Goal: Transaction & Acquisition: Purchase product/service

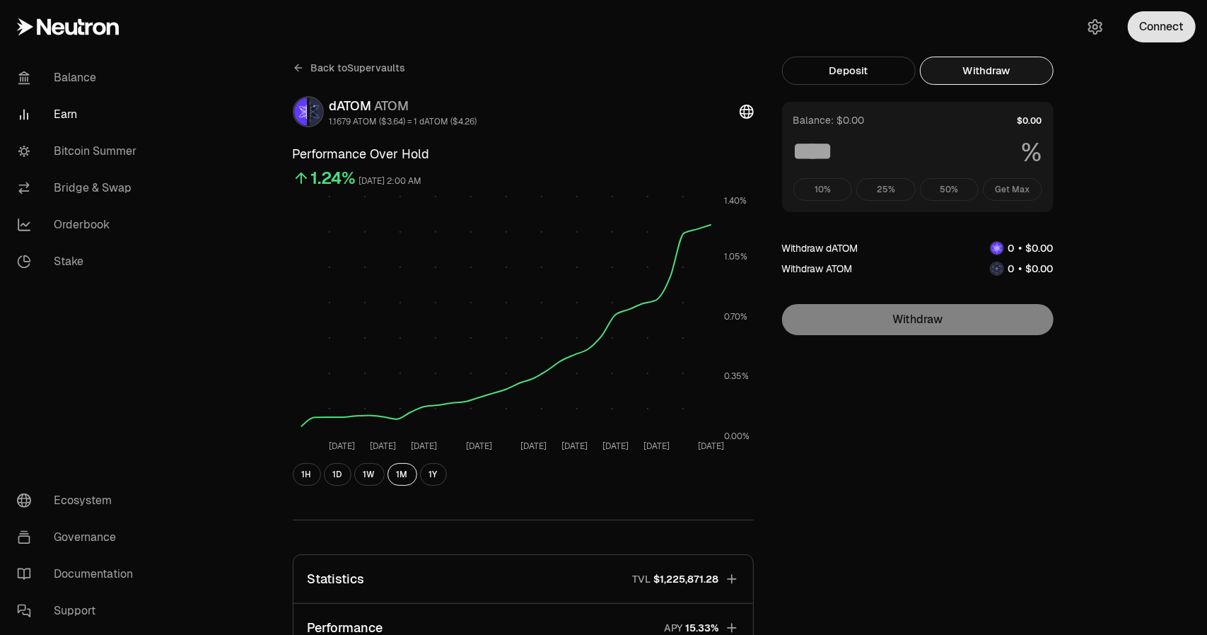
click at [1166, 32] on button "Connect" at bounding box center [1162, 26] width 68 height 31
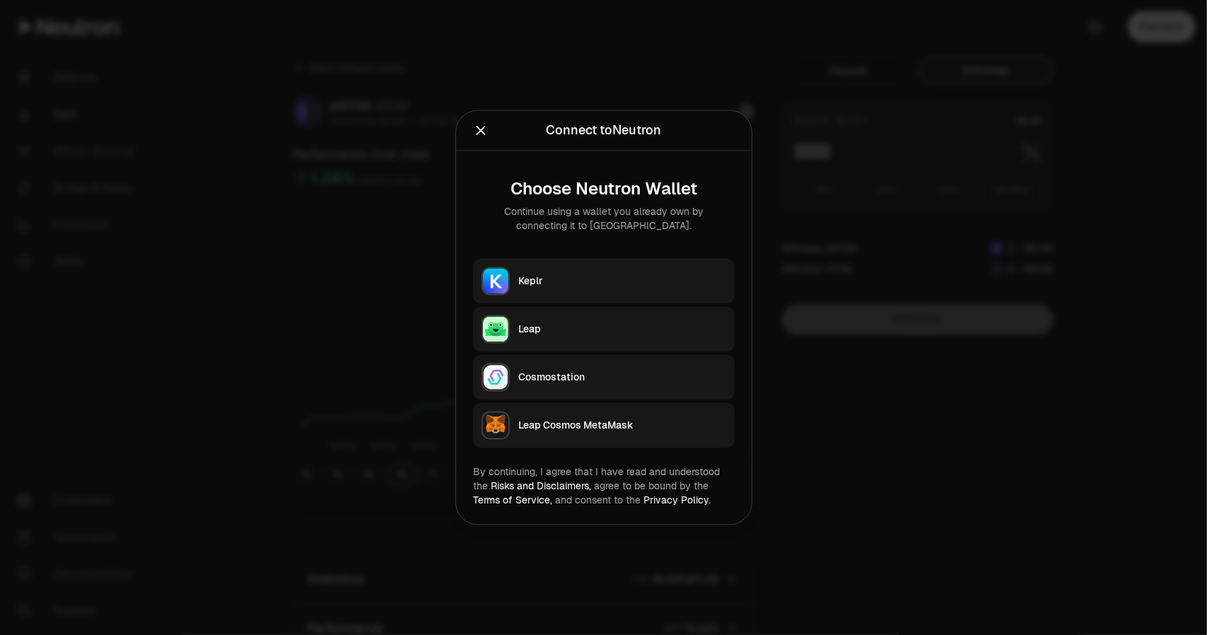
click at [602, 281] on div "Keplr" at bounding box center [622, 281] width 208 height 14
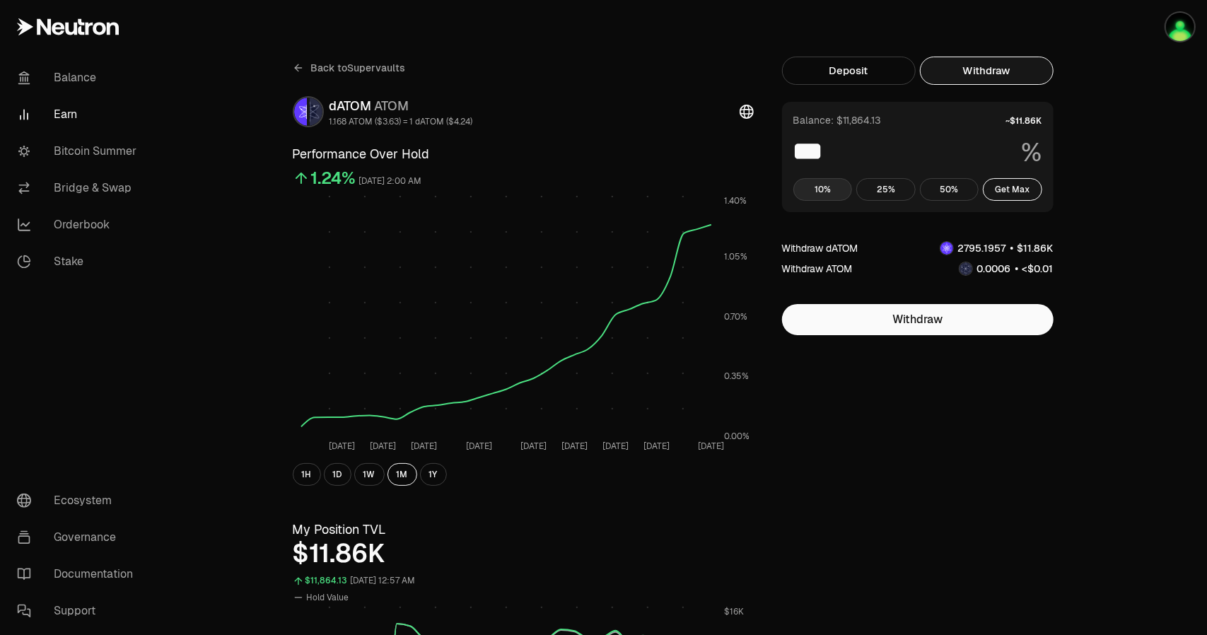
click at [826, 192] on button "10%" at bounding box center [822, 189] width 59 height 23
click at [879, 71] on button "Deposit" at bounding box center [849, 71] width 134 height 28
click at [973, 71] on button "Withdraw" at bounding box center [987, 71] width 134 height 28
click at [1021, 178] on button "Get Max" at bounding box center [1012, 189] width 59 height 23
type input "***"
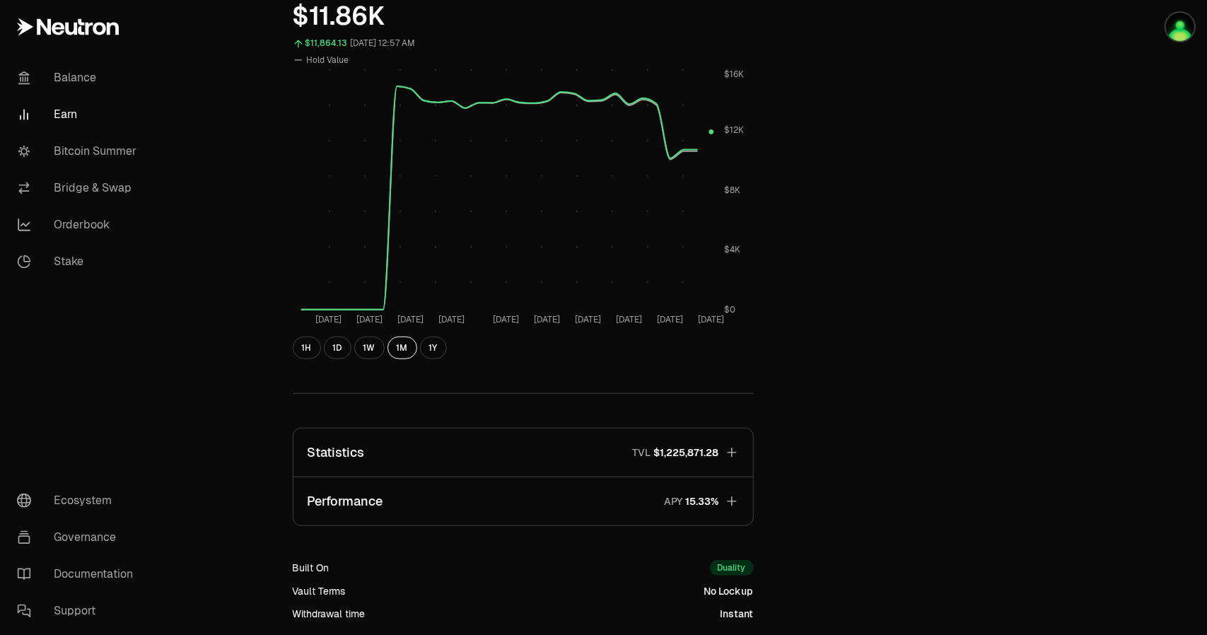
scroll to position [566, 0]
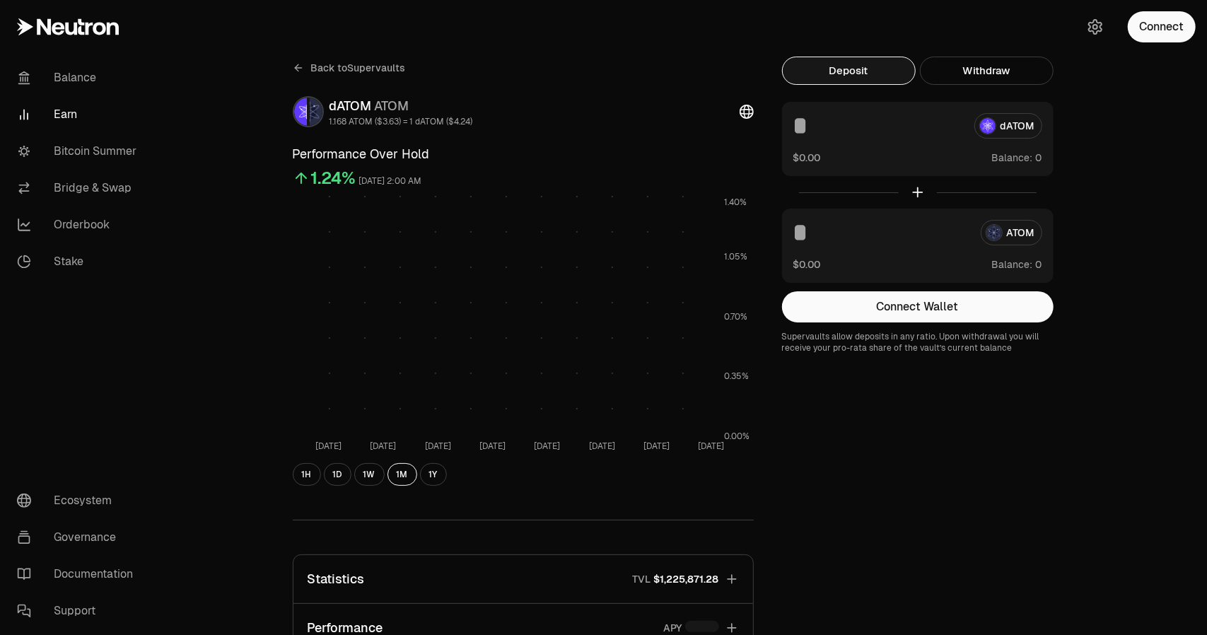
scroll to position [293, 0]
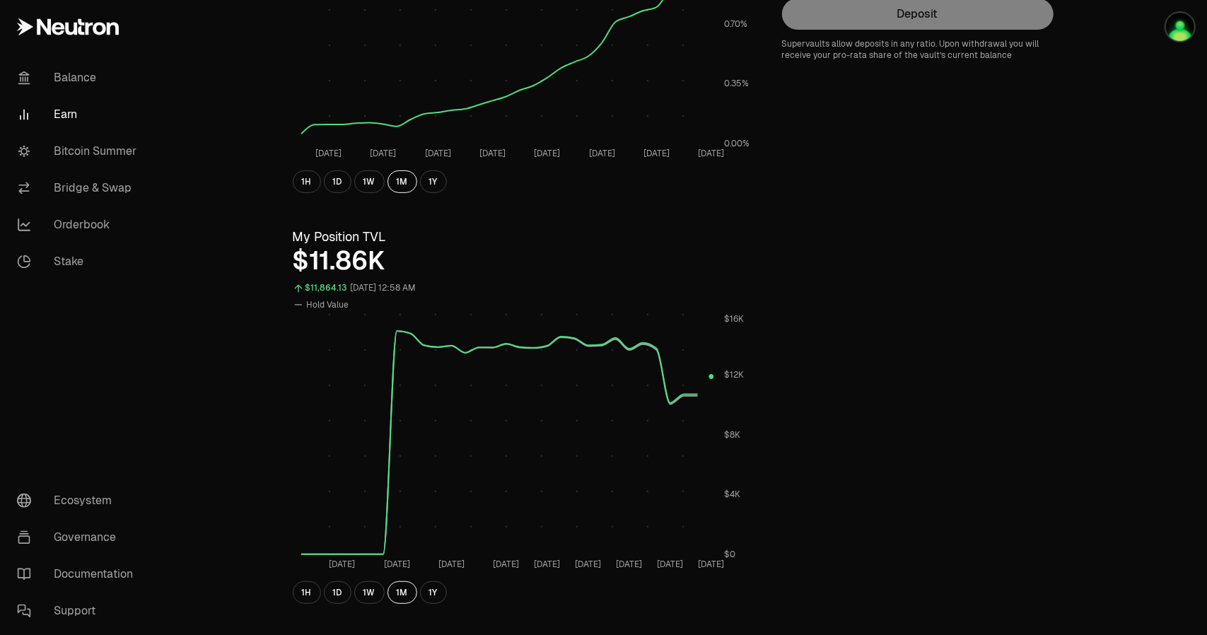
click at [1080, 387] on div "Back to Supervaults dATOM ATOM 1.168 ATOM ($3.63) = 1 dATOM ($4.24) Performance…" at bounding box center [683, 377] width 814 height 1227
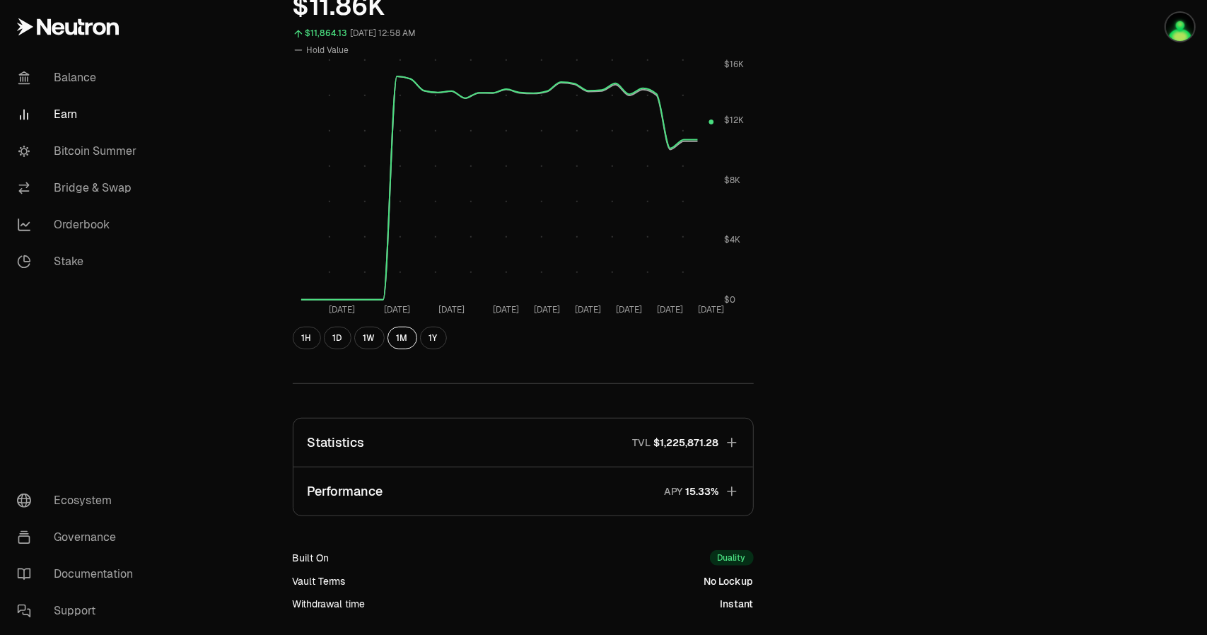
scroll to position [575, 0]
